Goal: Transaction & Acquisition: Purchase product/service

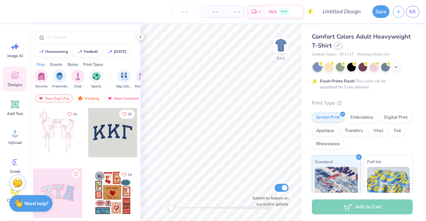
click at [340, 46] on icon at bounding box center [337, 45] width 3 height 3
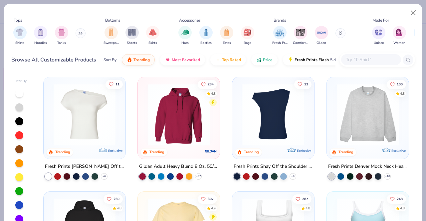
scroll to position [15, 0]
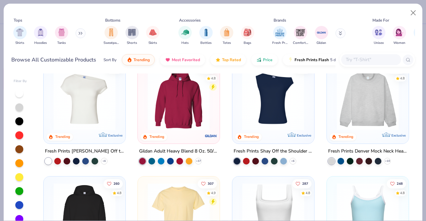
click at [365, 115] on img at bounding box center [367, 100] width 69 height 62
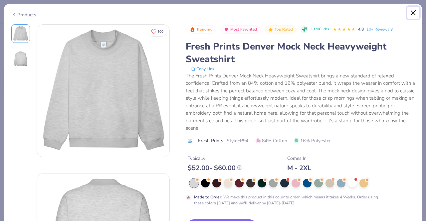
click at [413, 11] on button "Close" at bounding box center [413, 13] width 13 height 13
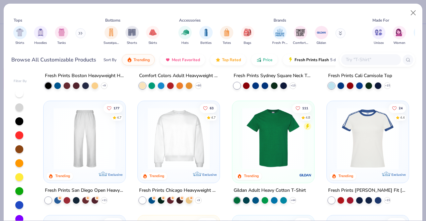
scroll to position [209, 0]
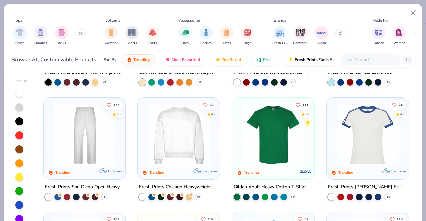
click at [181, 139] on img at bounding box center [178, 135] width 69 height 62
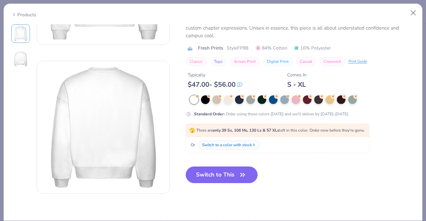
scroll to position [114, 0]
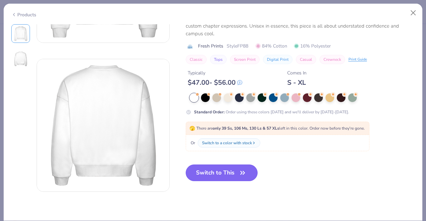
click at [212, 168] on button "Switch to This" at bounding box center [222, 173] width 72 height 17
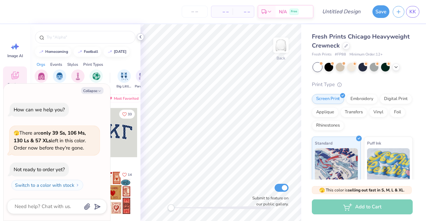
click at [139, 34] on icon at bounding box center [140, 36] width 5 height 5
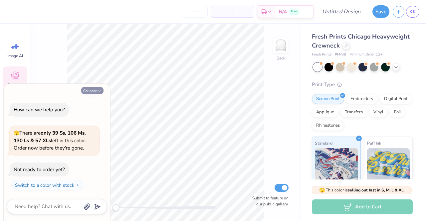
click at [91, 90] on button "Collapse" at bounding box center [92, 90] width 22 height 7
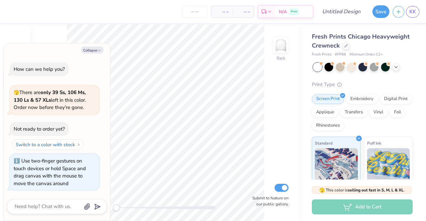
click at [65, 148] on button "Switch to a color with stock" at bounding box center [48, 144] width 72 height 11
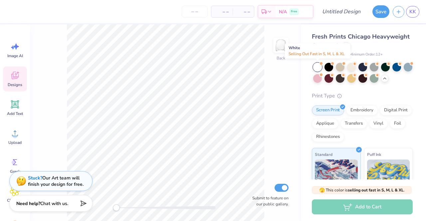
click at [319, 69] on div at bounding box center [317, 67] width 9 height 9
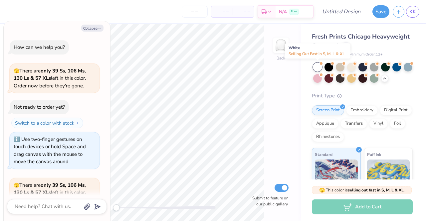
scroll to position [52, 0]
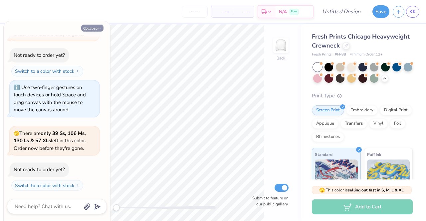
click at [100, 28] on icon "button" at bounding box center [99, 29] width 4 height 4
type textarea "x"
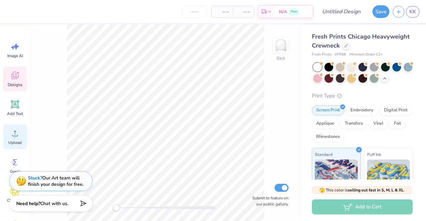
click at [18, 133] on icon at bounding box center [15, 133] width 10 height 10
click at [281, 49] on img at bounding box center [280, 45] width 27 height 27
click at [14, 138] on div "Upload" at bounding box center [15, 136] width 24 height 25
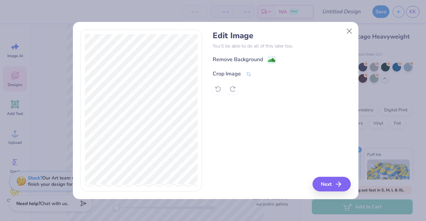
click at [331, 194] on div "Edit Image You’ll be able to do all of this later too. Remove Background Crop I…" at bounding box center [215, 115] width 285 height 170
click at [331, 189] on button "Next" at bounding box center [332, 184] width 38 height 15
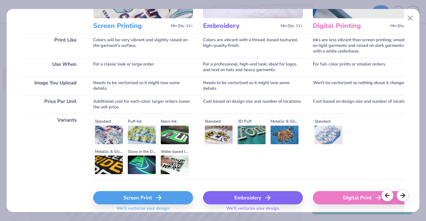
scroll to position [110, 0]
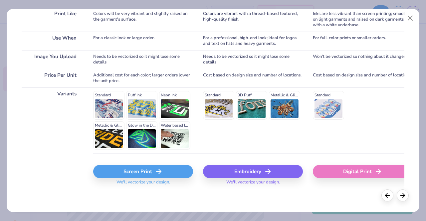
click at [175, 173] on div "Screen Print" at bounding box center [143, 171] width 100 height 13
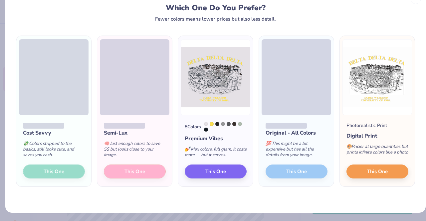
scroll to position [20, 0]
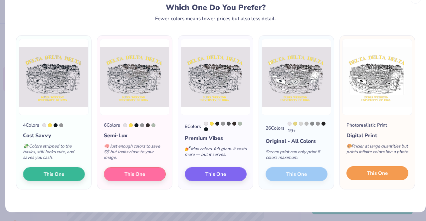
click at [382, 173] on span "This One" at bounding box center [377, 174] width 21 height 8
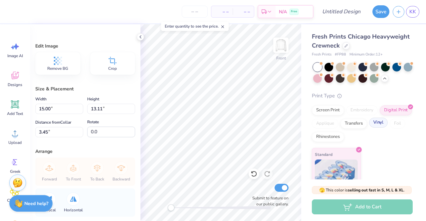
type input "3.80"
click at [321, 113] on div "Screen Print" at bounding box center [328, 109] width 32 height 10
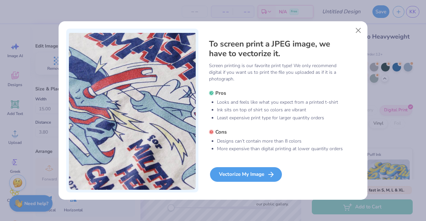
click at [255, 174] on div "Vectorize My Image" at bounding box center [246, 174] width 72 height 15
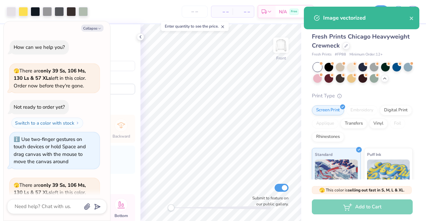
scroll to position [106, 0]
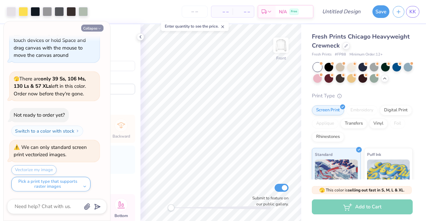
click at [98, 29] on icon "button" at bounding box center [99, 29] width 4 height 4
type textarea "x"
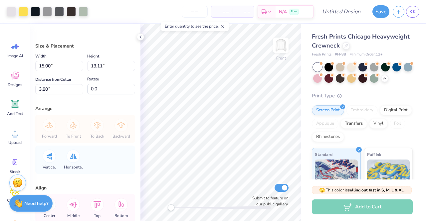
click at [121, 143] on div "Arrange Forward To Front To Back Backward Vertical Horizontal" at bounding box center [85, 139] width 100 height 69
